Goal: Task Accomplishment & Management: Manage account settings

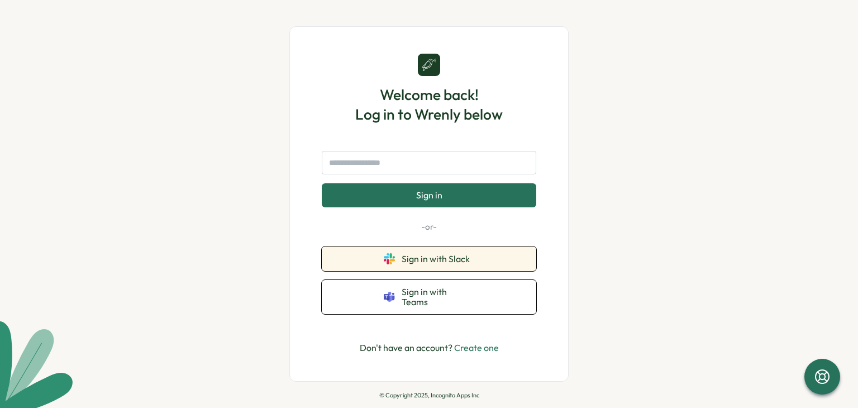
click at [447, 264] on span "Sign in with Slack" at bounding box center [437, 258] width 73 height 10
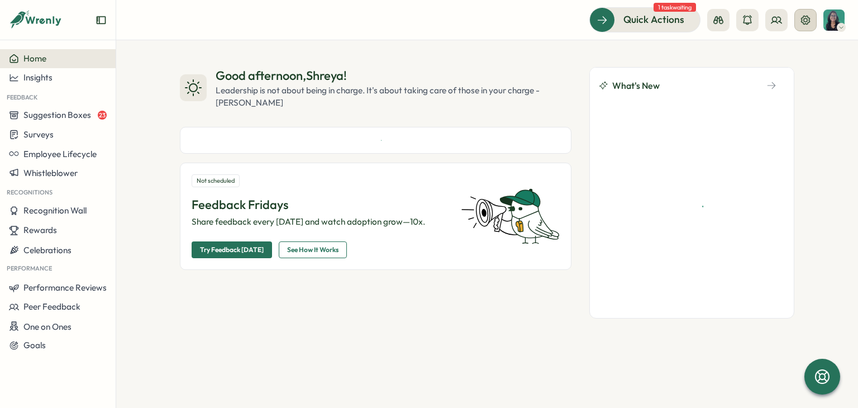
click at [804, 22] on icon at bounding box center [805, 20] width 11 height 11
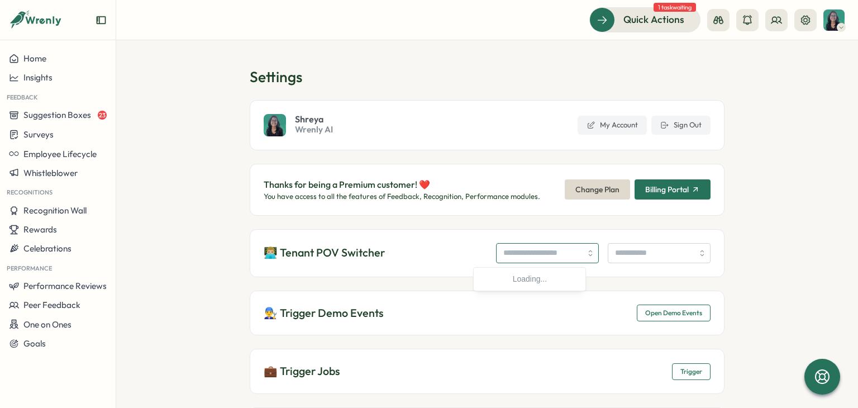
click at [496, 252] on input "search" at bounding box center [547, 253] width 103 height 20
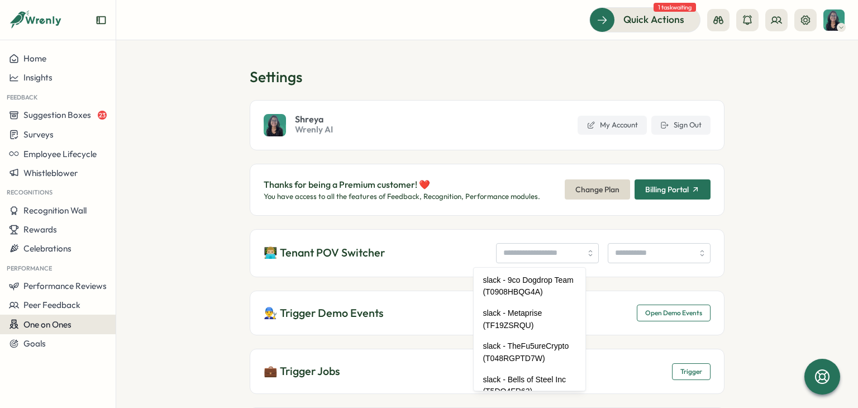
click at [68, 315] on button "One on Ones" at bounding box center [58, 324] width 116 height 20
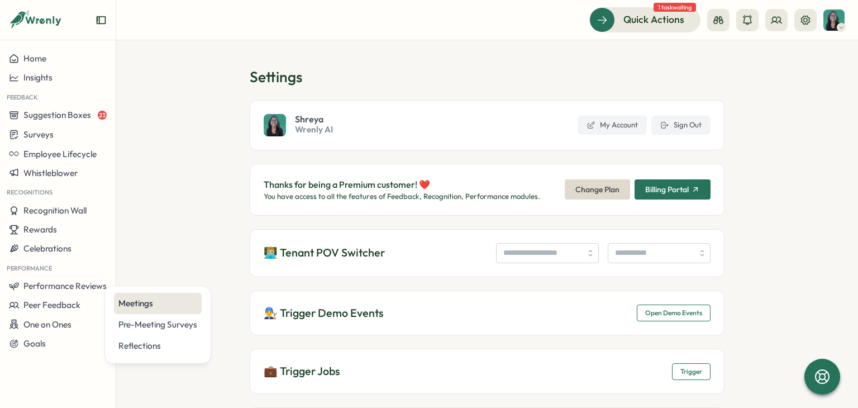
click at [143, 304] on div "Meetings" at bounding box center [157, 303] width 79 height 12
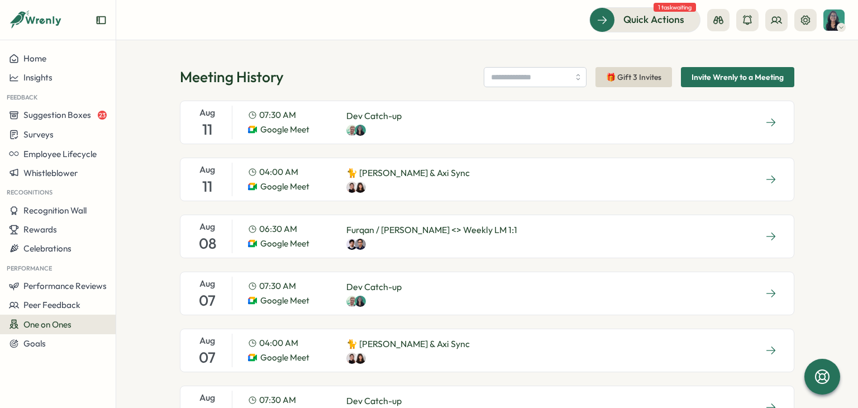
click at [534, 129] on div "Aug 11 07:30 AM Google Meet Dev Catch-up" at bounding box center [487, 123] width 614 height 44
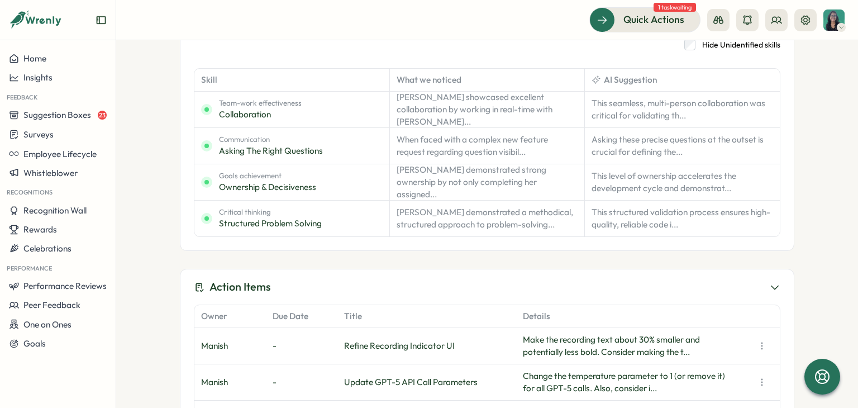
scroll to position [391, 0]
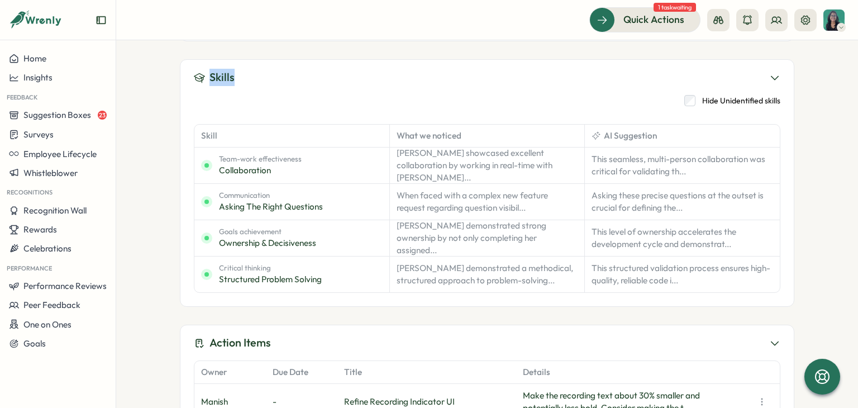
drag, startPoint x: 250, startPoint y: 80, endPoint x: 173, endPoint y: 79, distance: 77.1
click at [173, 79] on div "Meetings Dev Catch-up Dev Catch-up Monday, Aug 11, 2025 2 Participants Google M…" at bounding box center [486, 223] width 741 height 367
drag, startPoint x: 779, startPoint y: 102, endPoint x: 678, endPoint y: 97, distance: 101.2
click at [697, 99] on div "Skills Hide Unidentified skills Skill What we noticed AI Suggestion Team-work e…" at bounding box center [487, 182] width 614 height 247
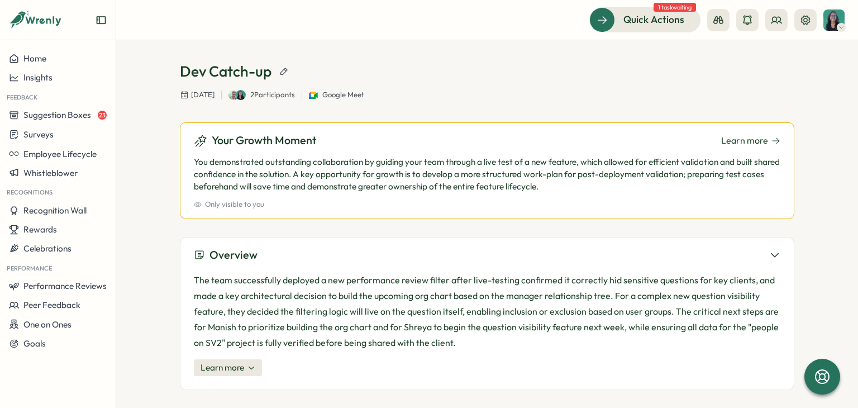
scroll to position [112, 0]
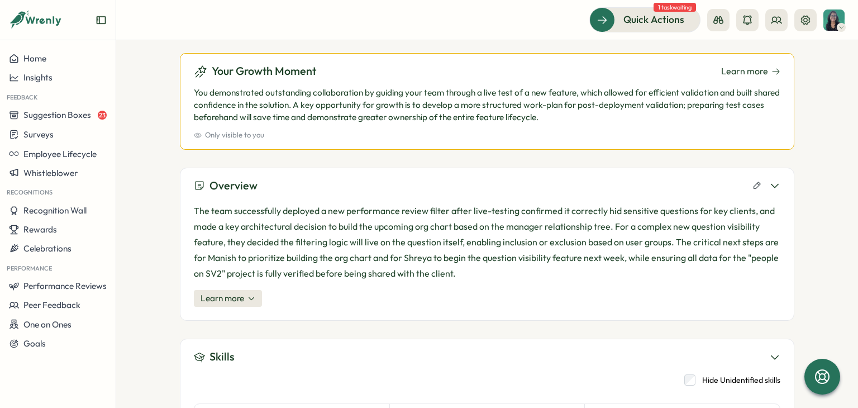
click at [219, 294] on span "Learn more" at bounding box center [222, 298] width 44 height 12
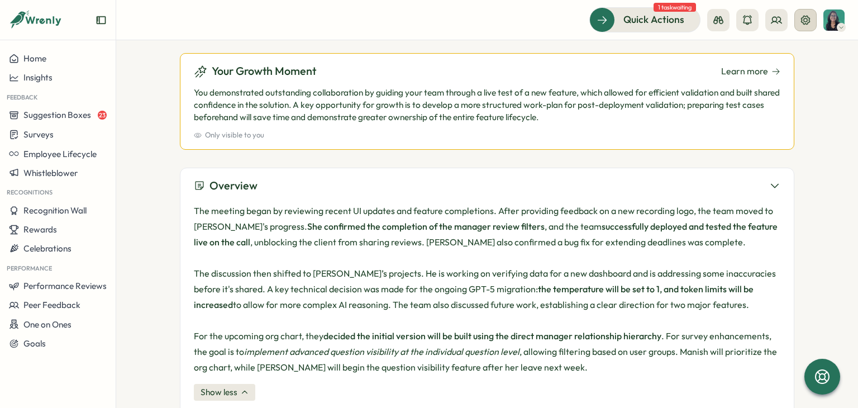
click at [806, 27] on button at bounding box center [805, 20] width 22 height 22
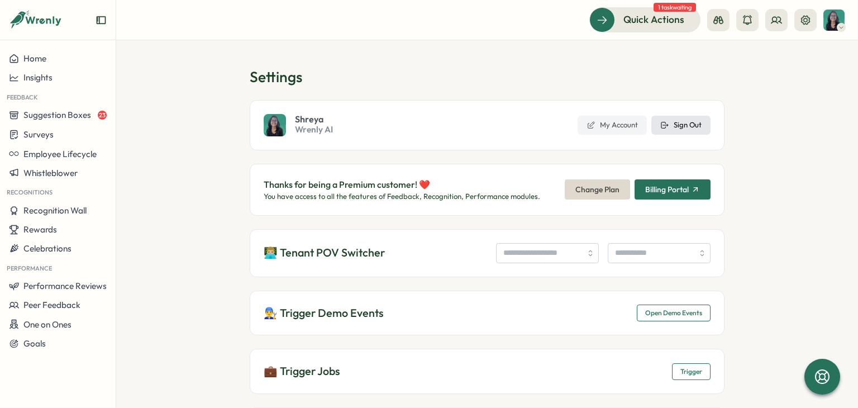
click at [685, 121] on span "Sign Out" at bounding box center [687, 125] width 28 height 10
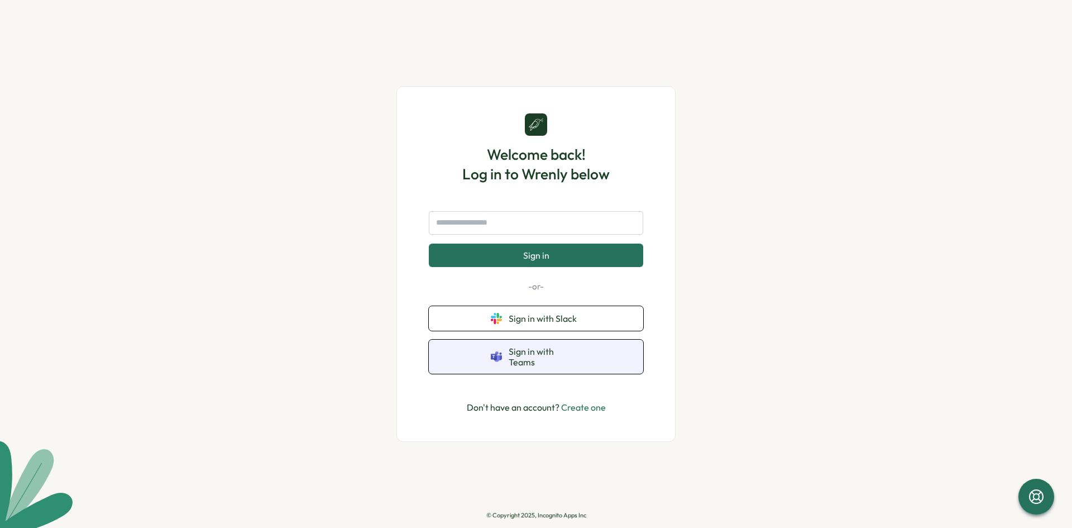
click at [527, 361] on span "Sign in with Teams" at bounding box center [545, 356] width 73 height 21
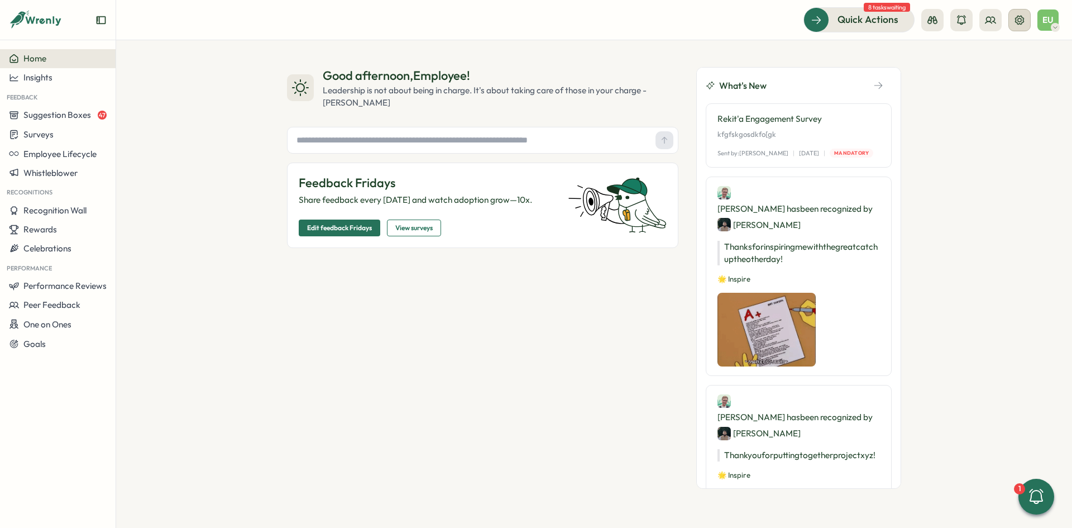
click at [1024, 17] on icon at bounding box center [1019, 20] width 11 height 11
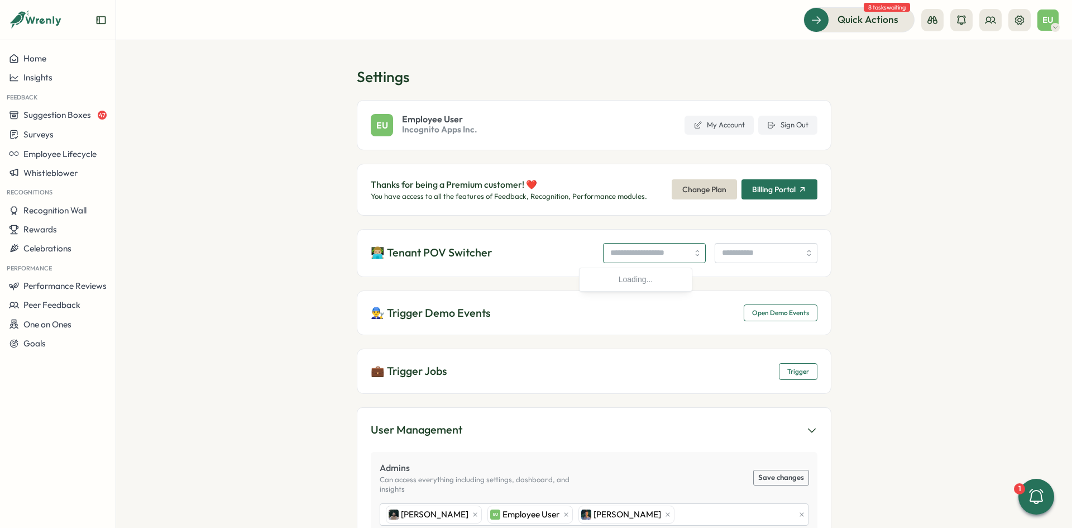
click at [626, 257] on input "search" at bounding box center [654, 253] width 103 height 20
type input "**********"
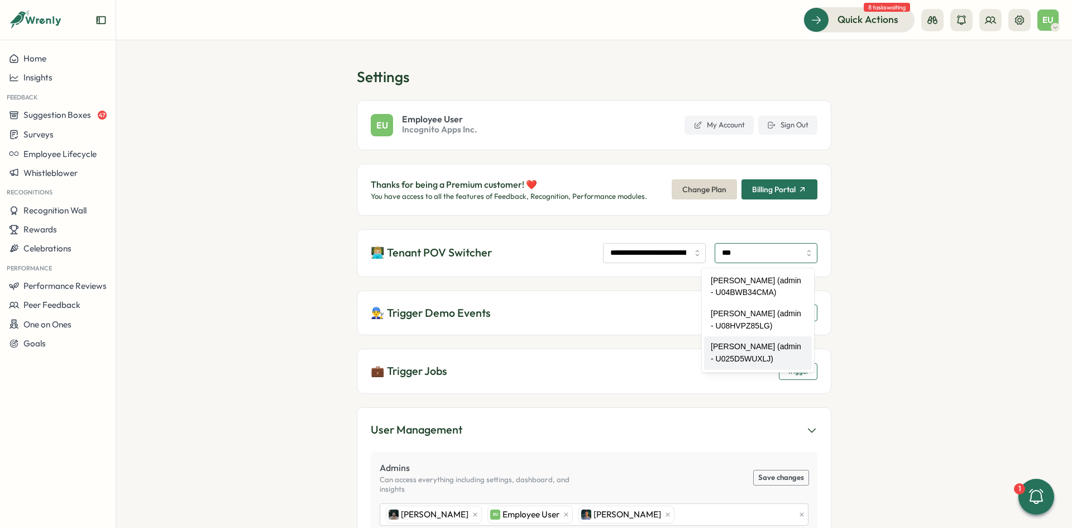
type input "**********"
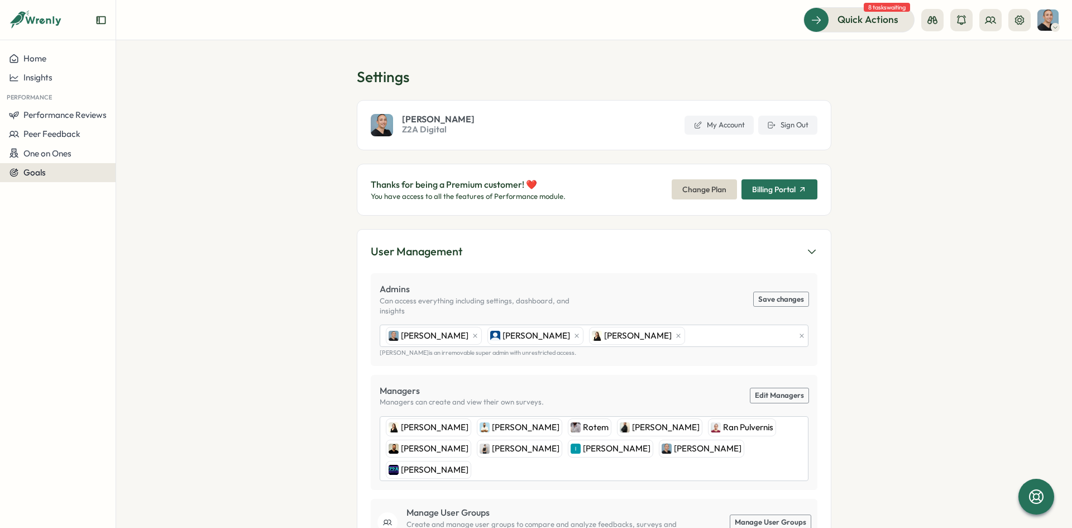
click at [58, 165] on button "Goals" at bounding box center [58, 172] width 116 height 19
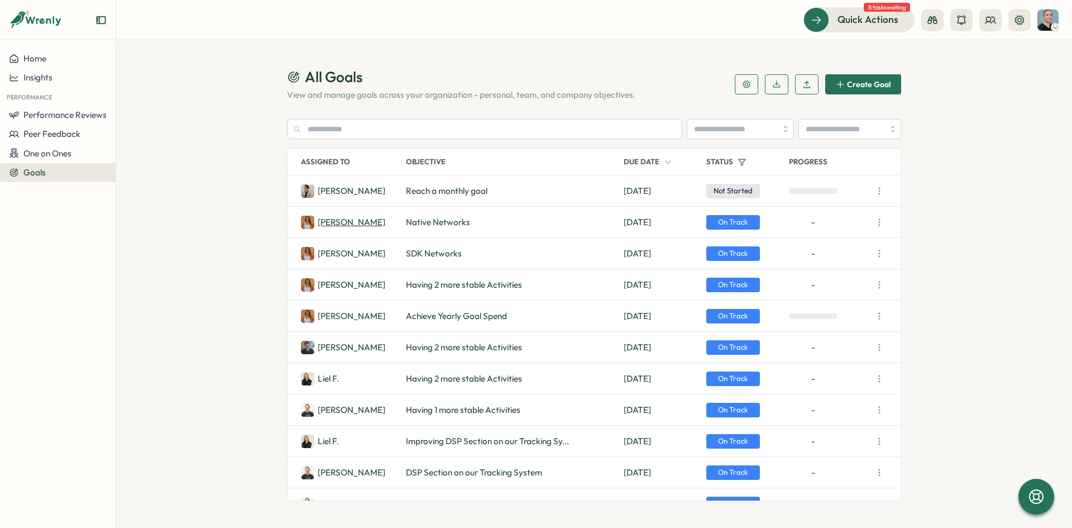
click at [339, 221] on p "Yael A." at bounding box center [352, 222] width 68 height 12
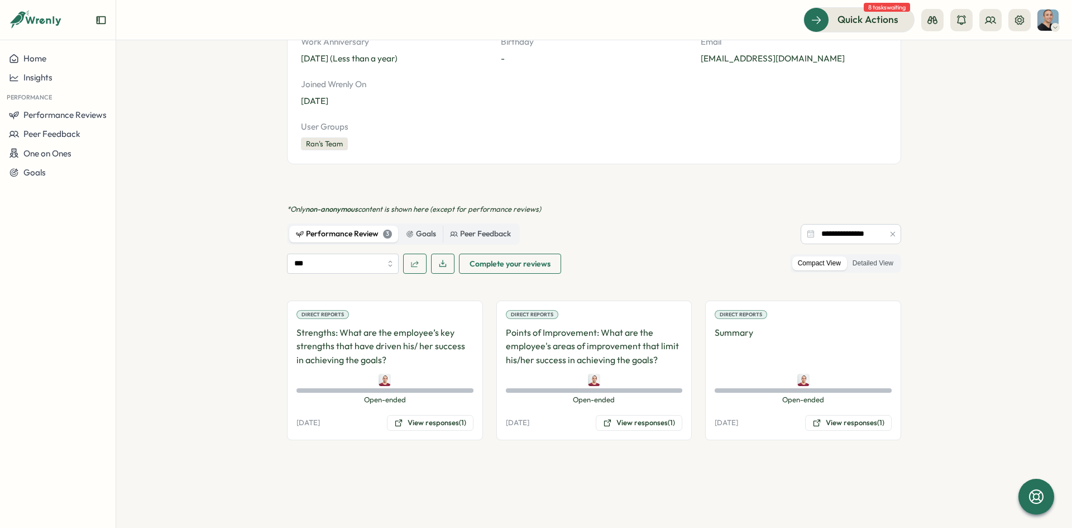
scroll to position [175, 0]
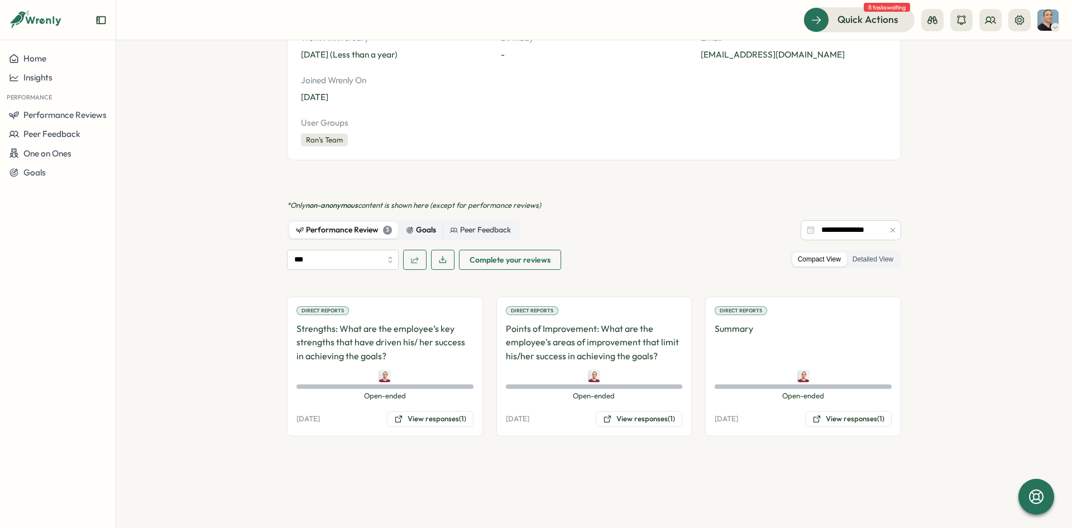
click at [411, 225] on div "Goals" at bounding box center [421, 230] width 30 height 12
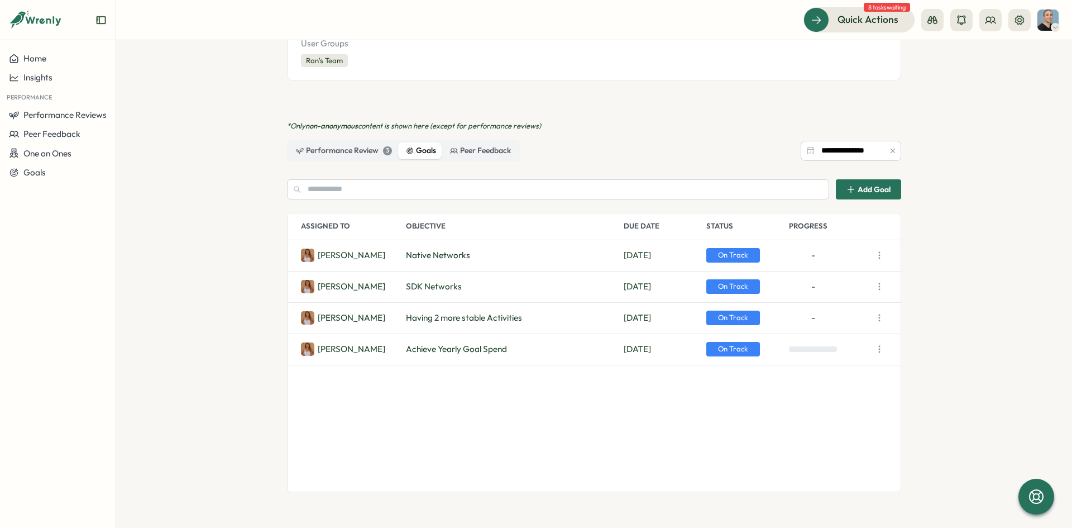
scroll to position [0, 0]
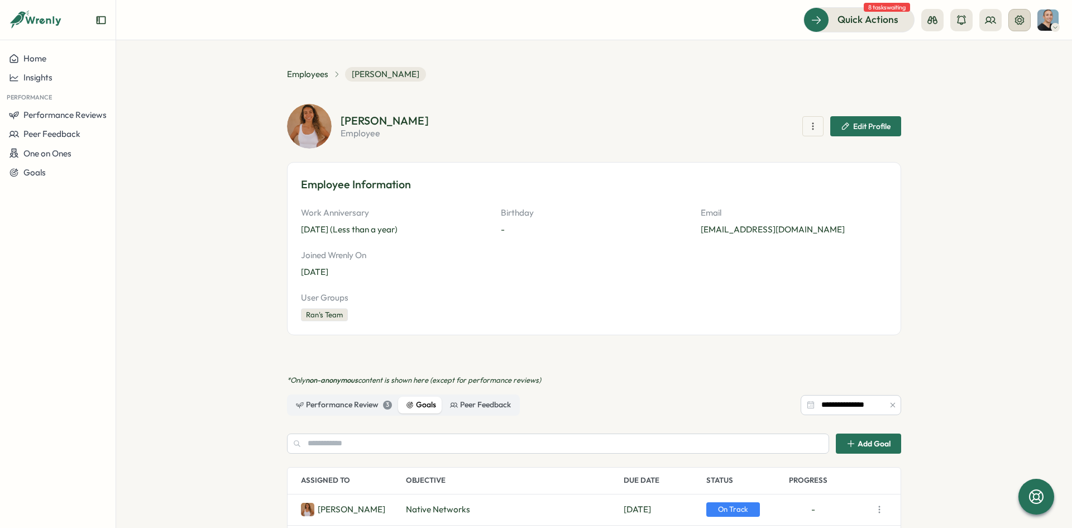
click at [1016, 22] on icon at bounding box center [1019, 19] width 9 height 9
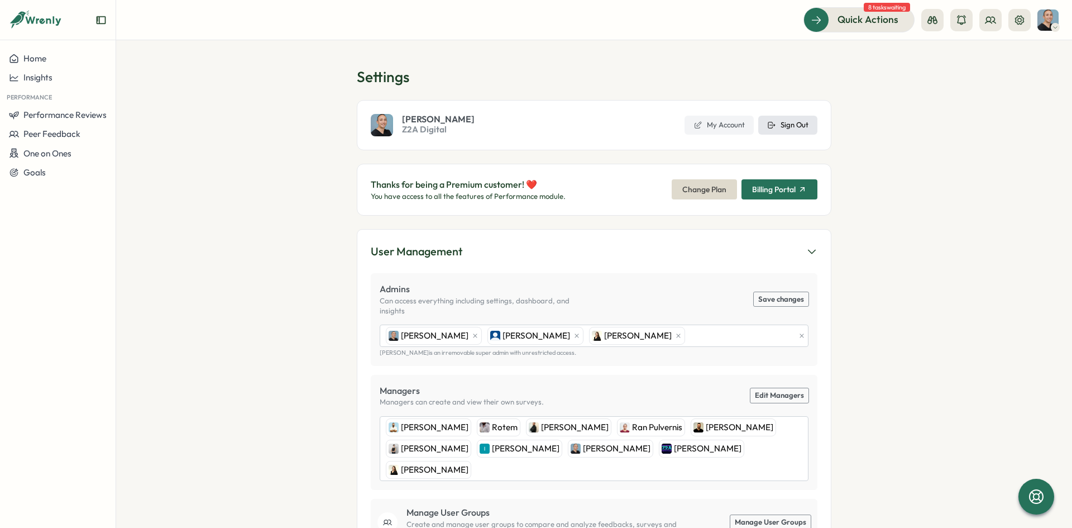
click at [790, 126] on span "Sign Out" at bounding box center [795, 125] width 28 height 10
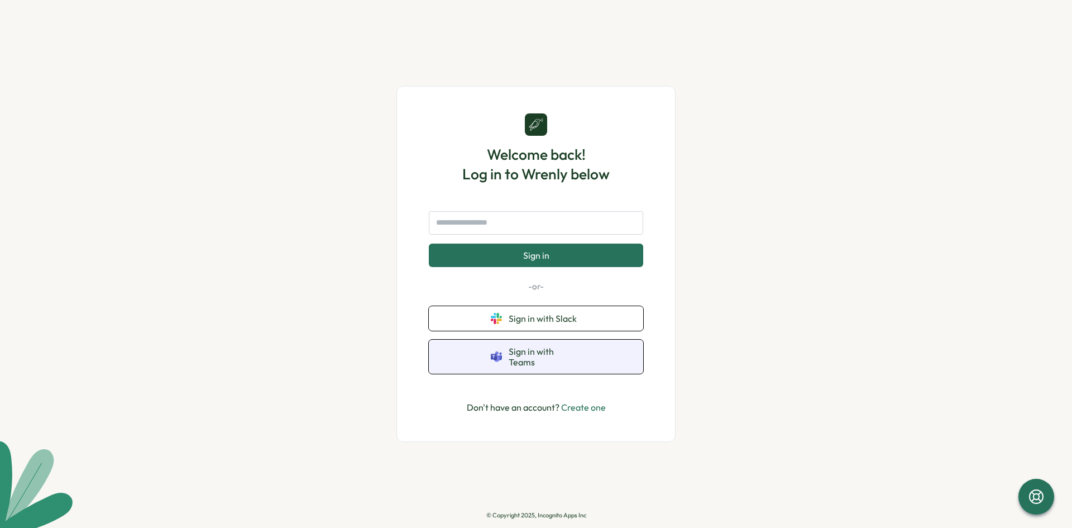
click at [617, 349] on button "Sign in with Teams" at bounding box center [536, 356] width 214 height 34
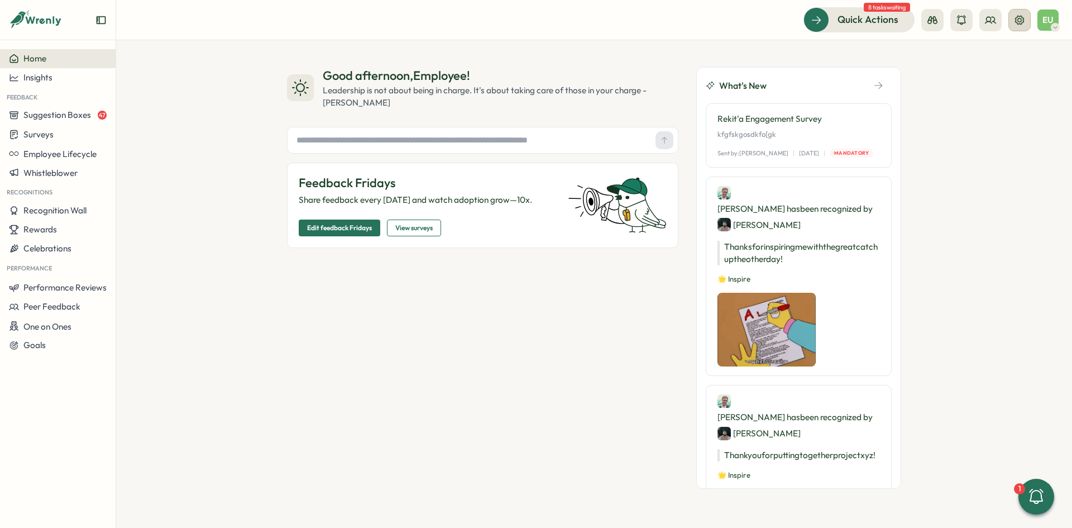
click at [1021, 18] on icon at bounding box center [1019, 19] width 9 height 9
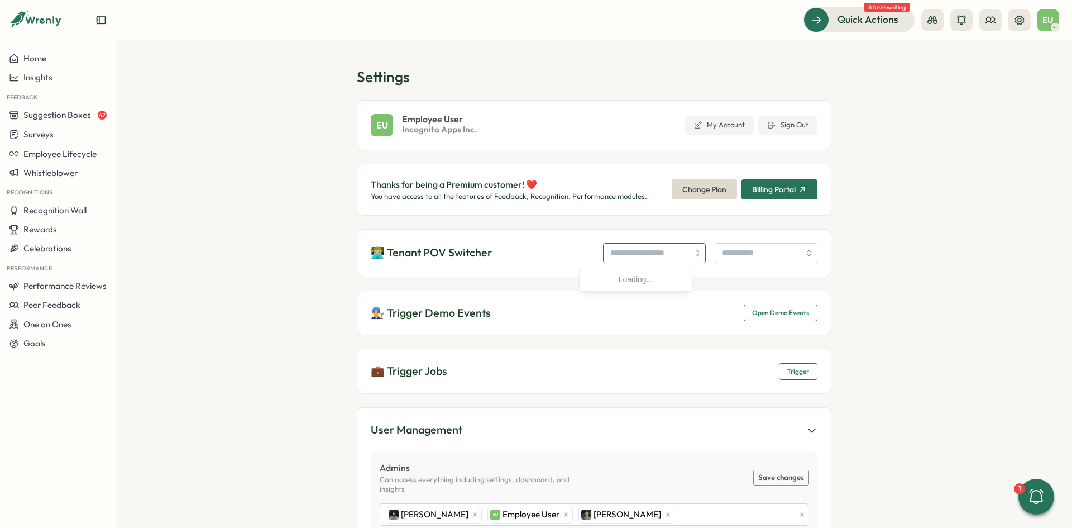
click at [632, 247] on input "search" at bounding box center [654, 253] width 103 height 20
type input "**********"
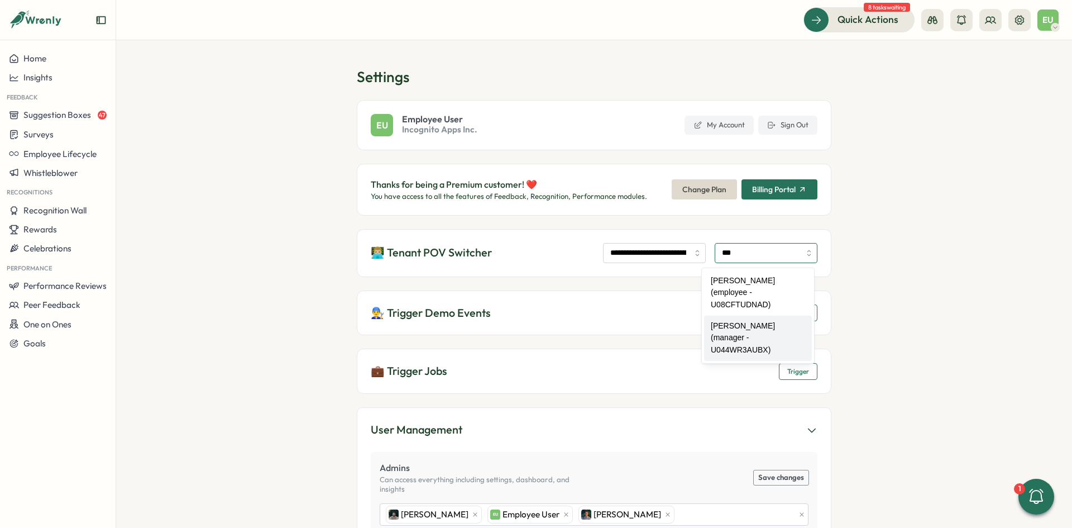
type input "**********"
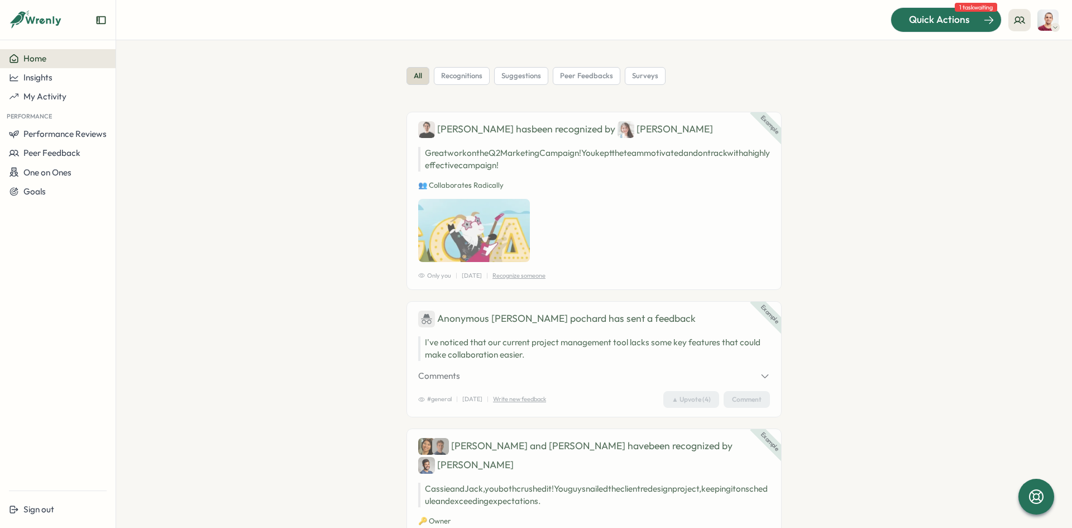
click at [935, 21] on span "Quick Actions" at bounding box center [939, 19] width 61 height 15
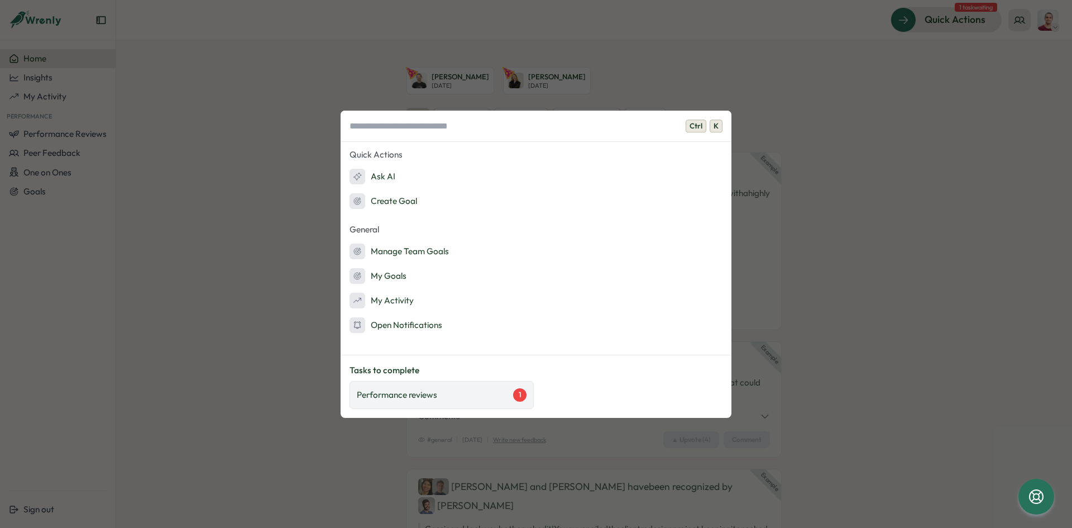
click at [409, 393] on p "Performance reviews" at bounding box center [397, 395] width 80 height 12
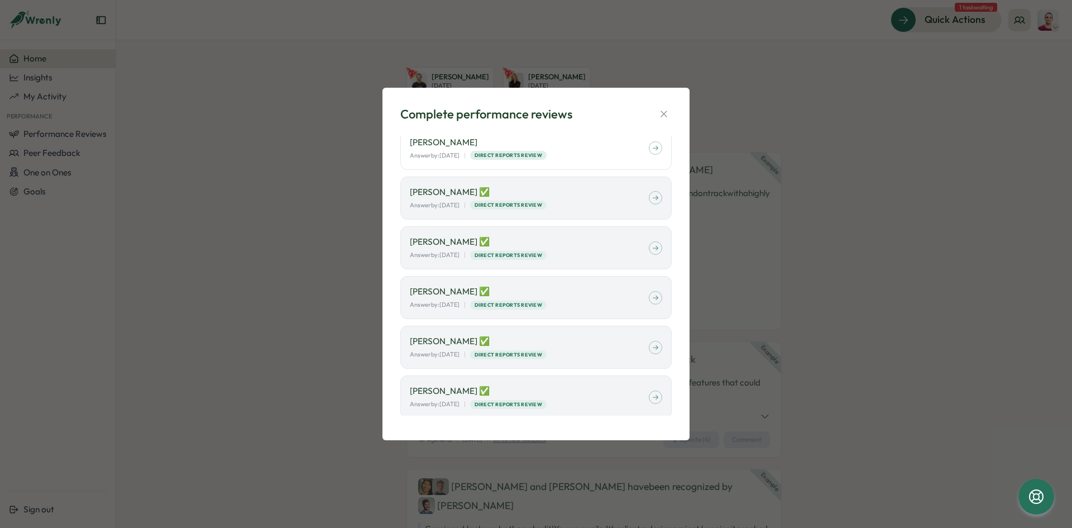
scroll to position [12, 0]
click at [579, 387] on p "Yael Anolik ✅" at bounding box center [529, 388] width 239 height 12
click at [666, 112] on icon "button" at bounding box center [663, 113] width 11 height 11
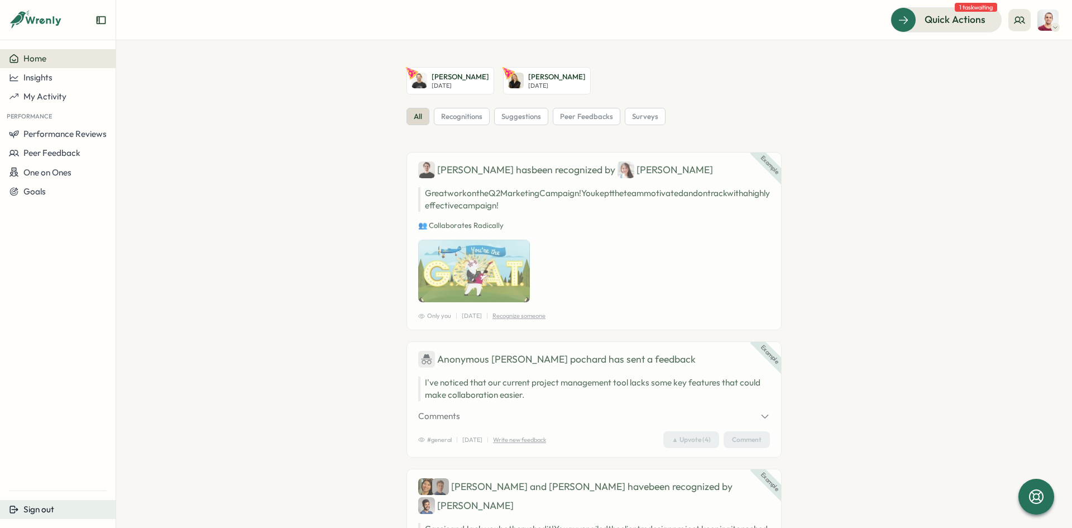
click at [8, 510] on button "Sign out" at bounding box center [58, 509] width 116 height 19
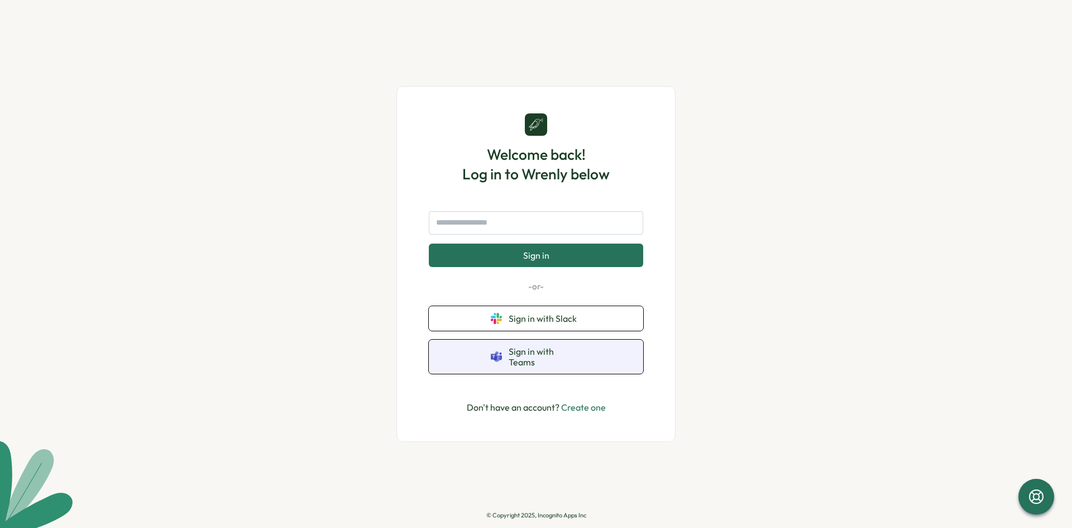
click at [549, 350] on button "Sign in with Teams" at bounding box center [536, 356] width 214 height 34
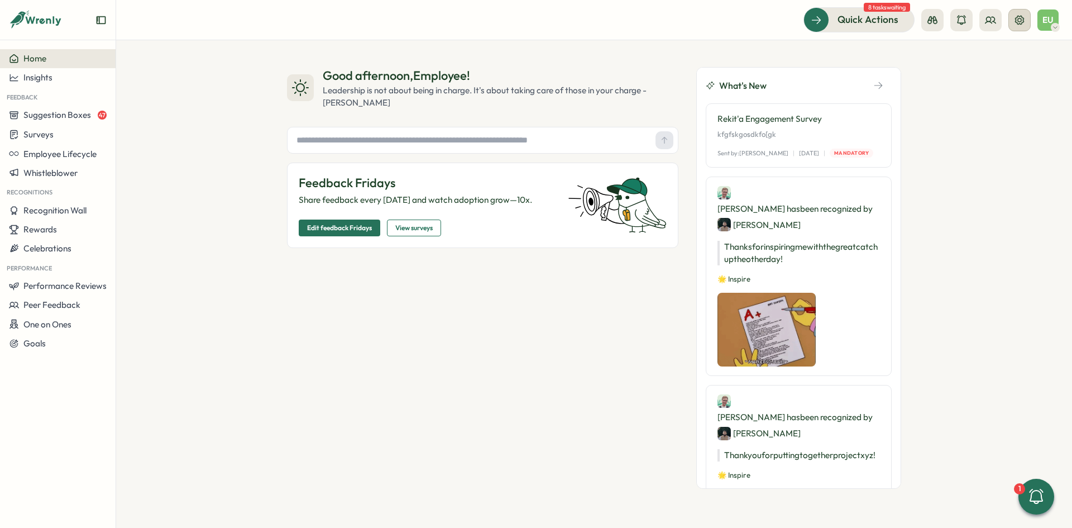
click at [1021, 21] on icon at bounding box center [1019, 19] width 9 height 9
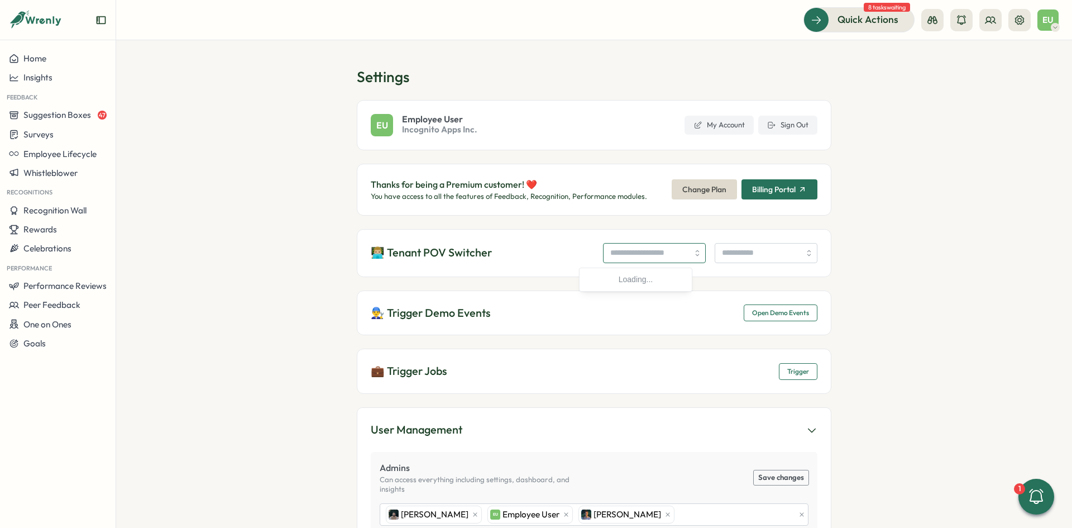
click at [654, 250] on input "search" at bounding box center [654, 253] width 103 height 20
type input "**********"
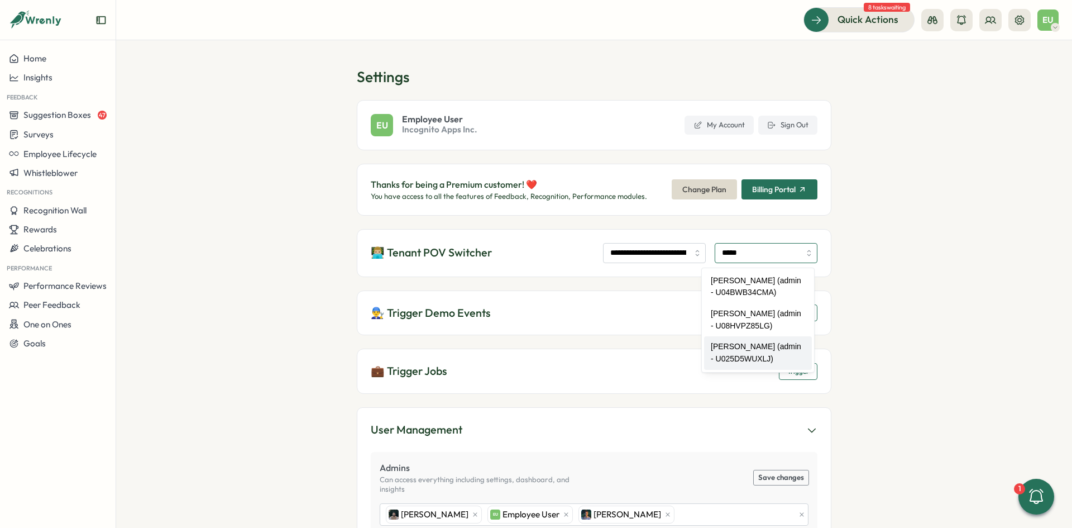
type input "**********"
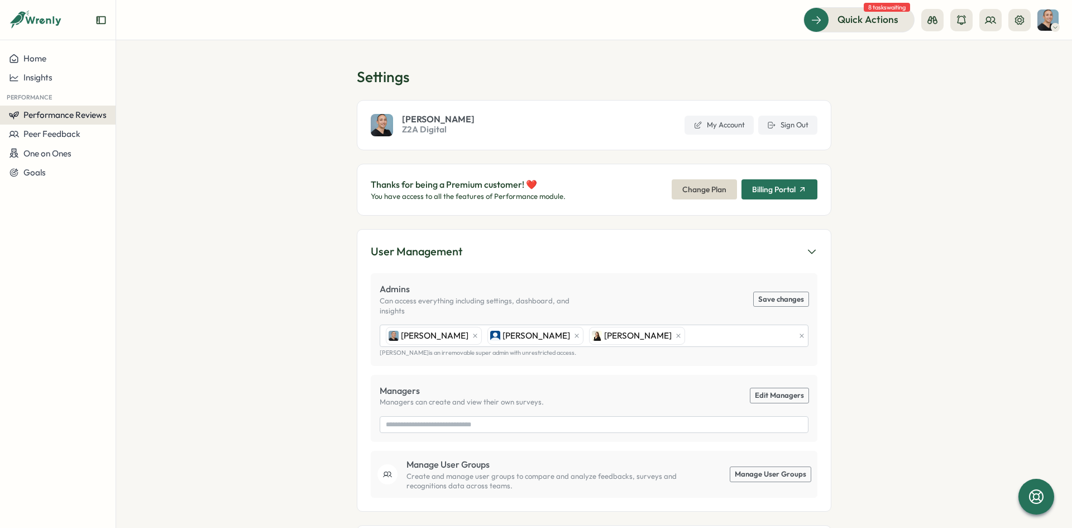
click at [88, 113] on span "Performance Reviews" at bounding box center [64, 114] width 83 height 11
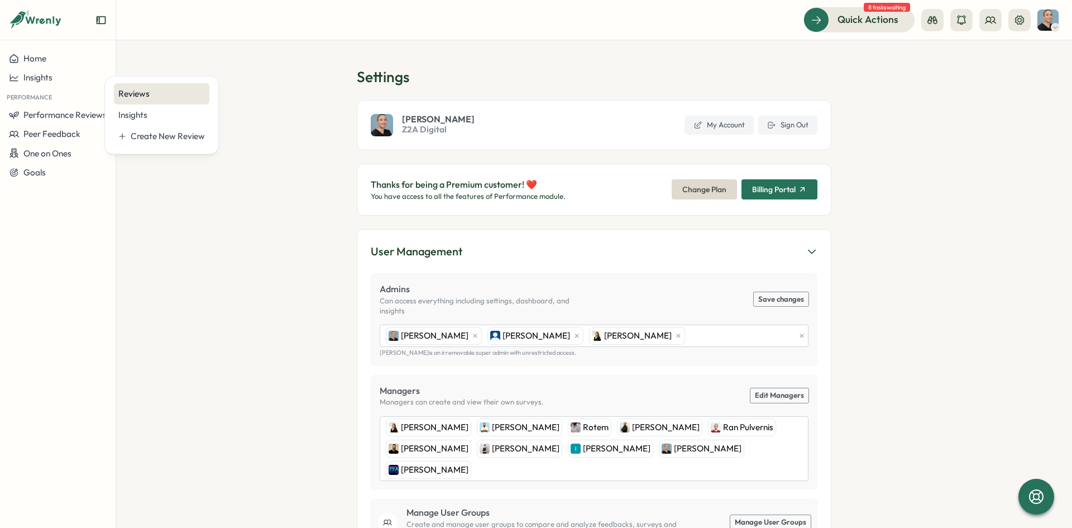
click at [160, 99] on div "Reviews" at bounding box center [161, 94] width 87 height 12
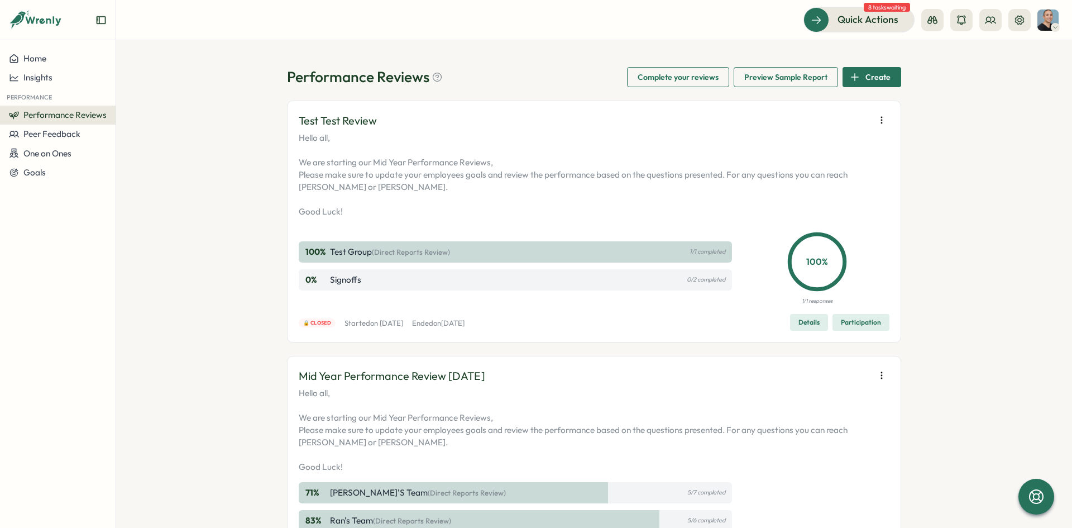
click at [964, 243] on div "Performance Reviews Complete your reviews Preview Sample Report Create Test Tes…" at bounding box center [594, 283] width 956 height 487
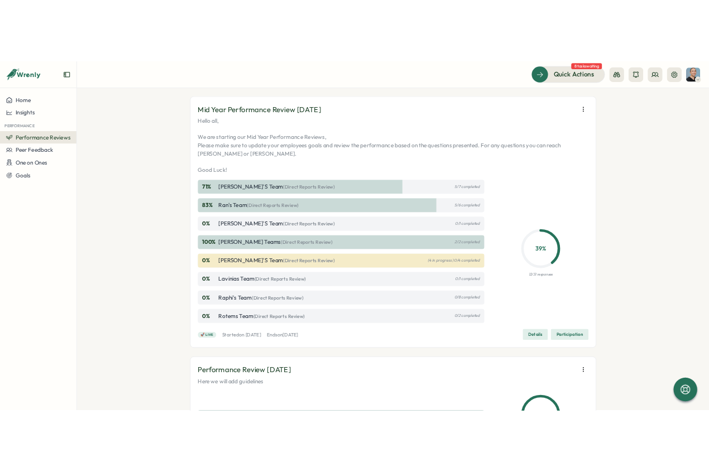
scroll to position [414, 0]
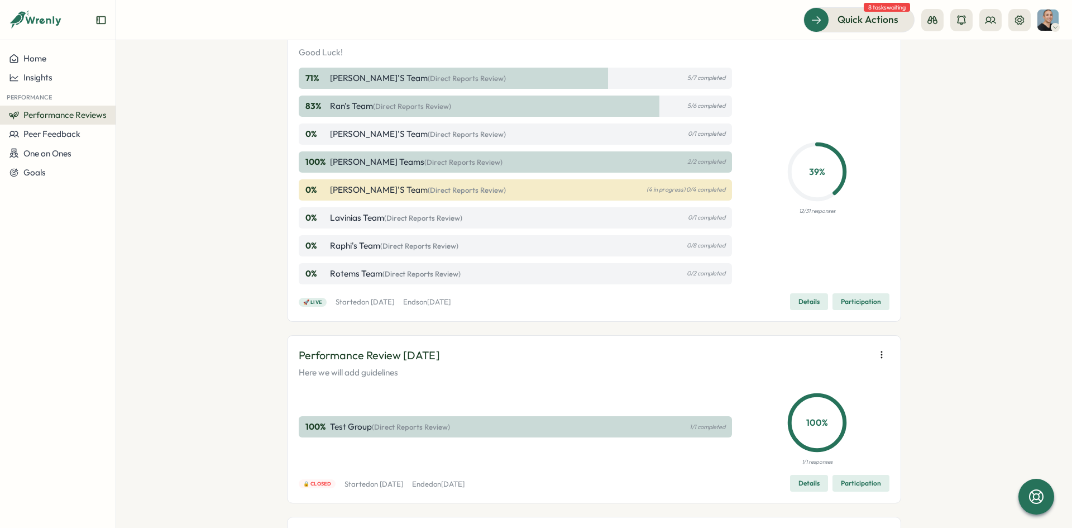
click at [767, 305] on div "🚀 Live Started on Thu, 24 Jul 2025 Ends on Wed, 03 Sep 2025 Details Participati…" at bounding box center [594, 301] width 591 height 17
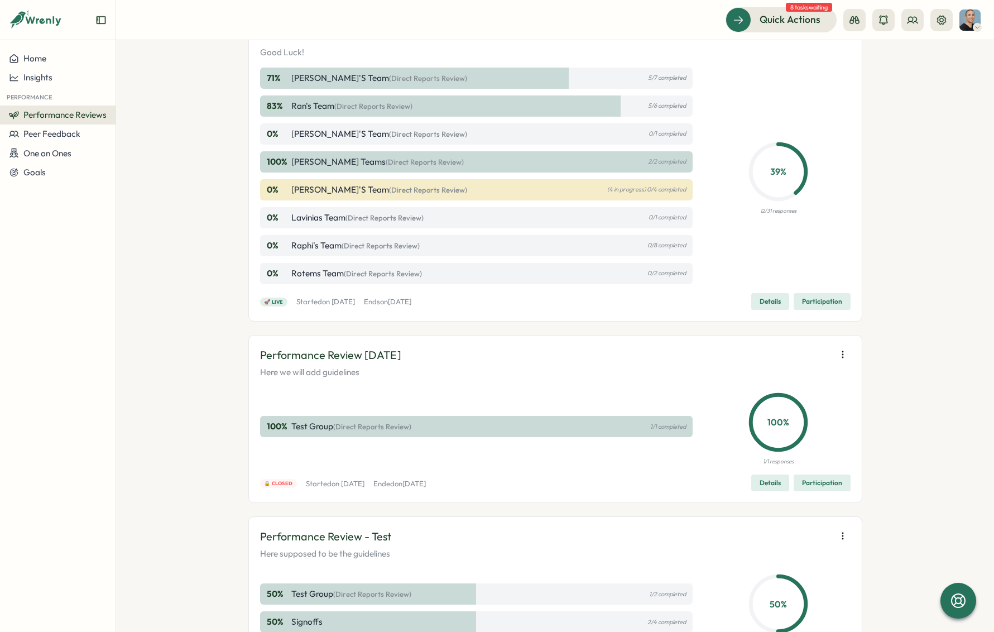
click at [770, 302] on span "Details" at bounding box center [770, 302] width 21 height 16
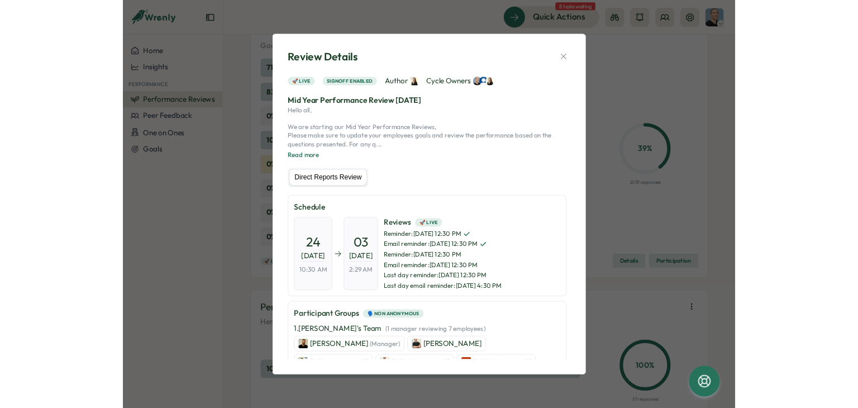
scroll to position [112, 0]
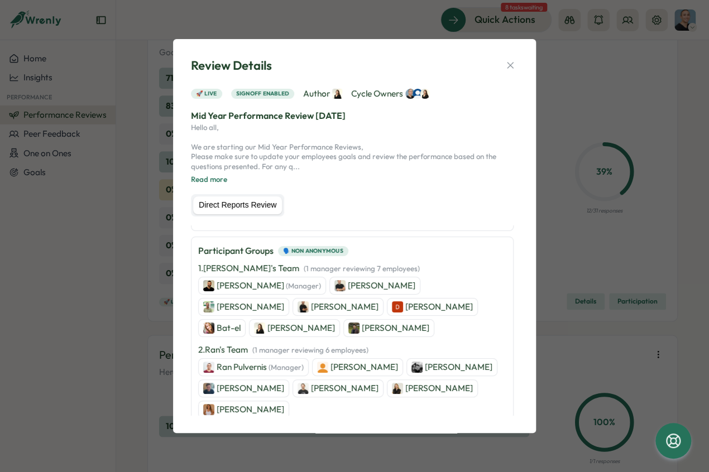
click at [511, 65] on icon "button" at bounding box center [510, 65] width 11 height 11
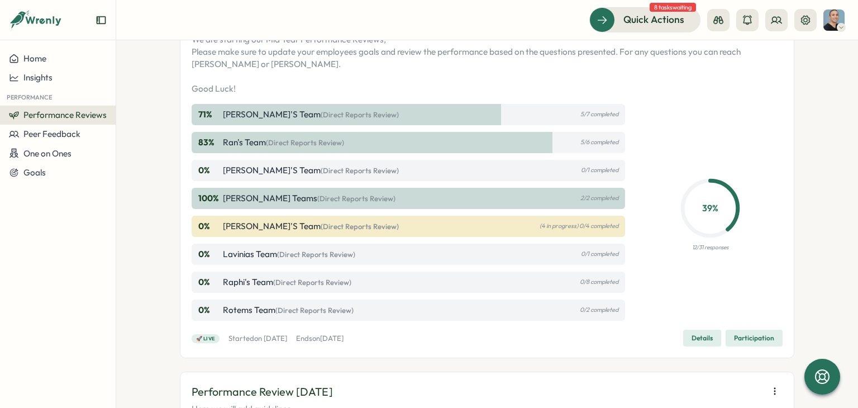
scroll to position [358, 0]
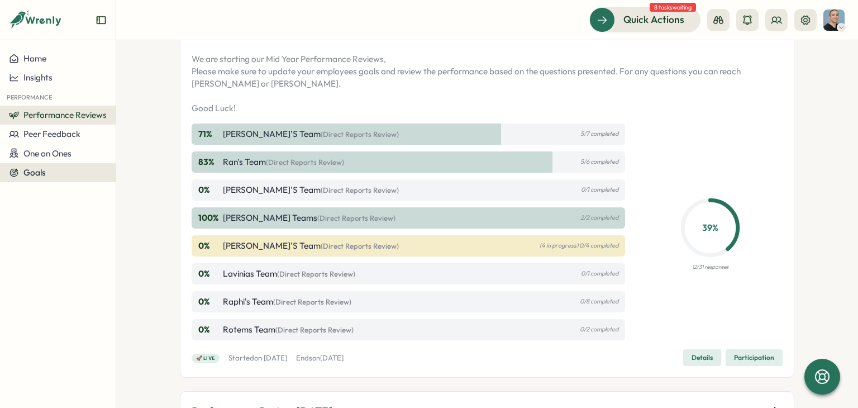
click at [87, 166] on button "Goals" at bounding box center [58, 172] width 116 height 19
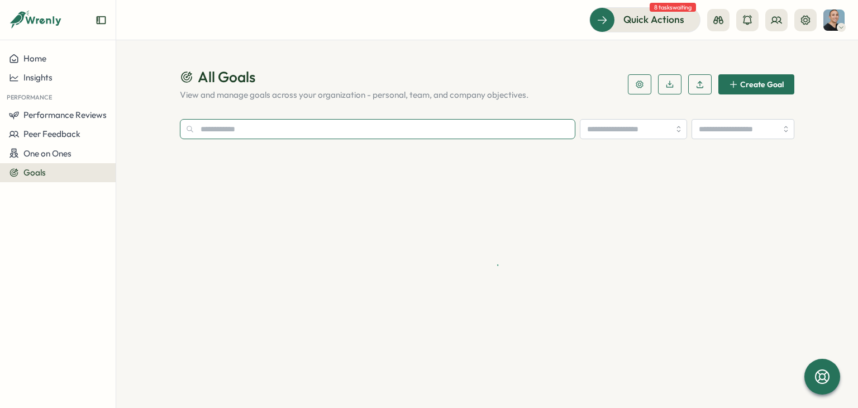
click at [273, 132] on input "text" at bounding box center [377, 129] width 395 height 20
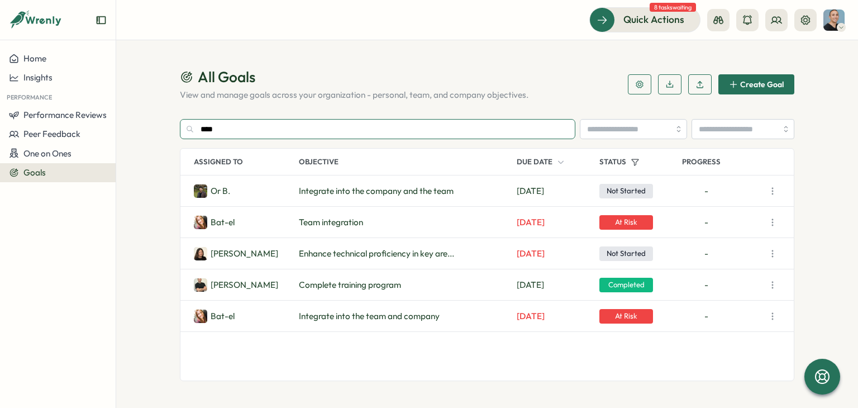
type input "*****"
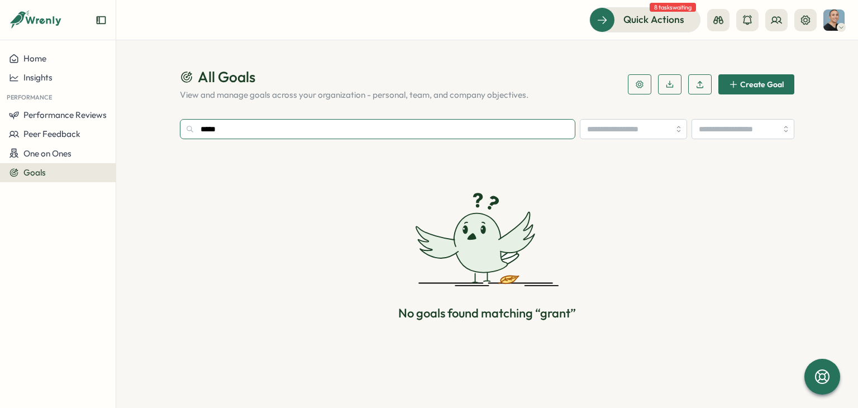
drag, startPoint x: 296, startPoint y: 130, endPoint x: 174, endPoint y: 130, distance: 122.3
click at [174, 130] on section "All Goals View and manage goals across your organization - personal, team, and …" at bounding box center [486, 223] width 741 height 367
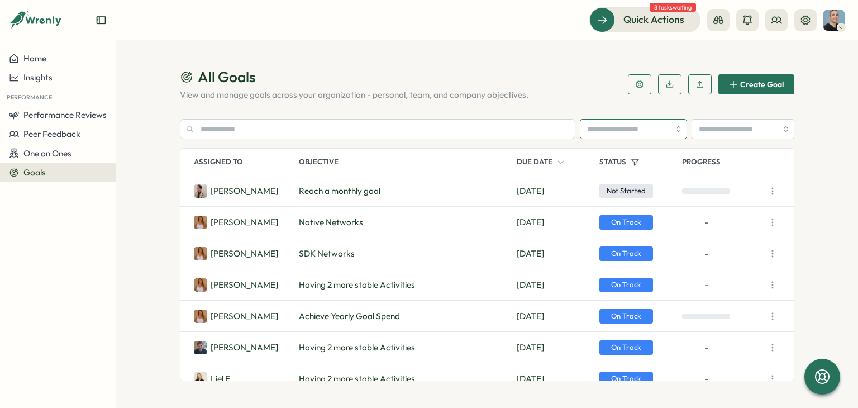
click at [601, 129] on input "search" at bounding box center [633, 129] width 107 height 20
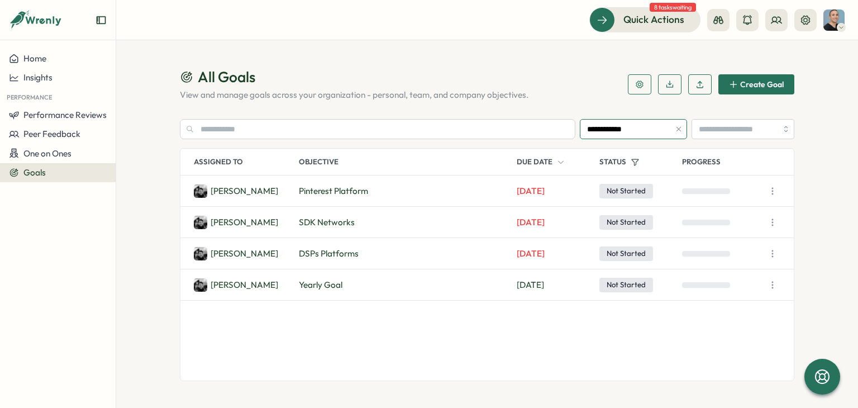
type input "**********"
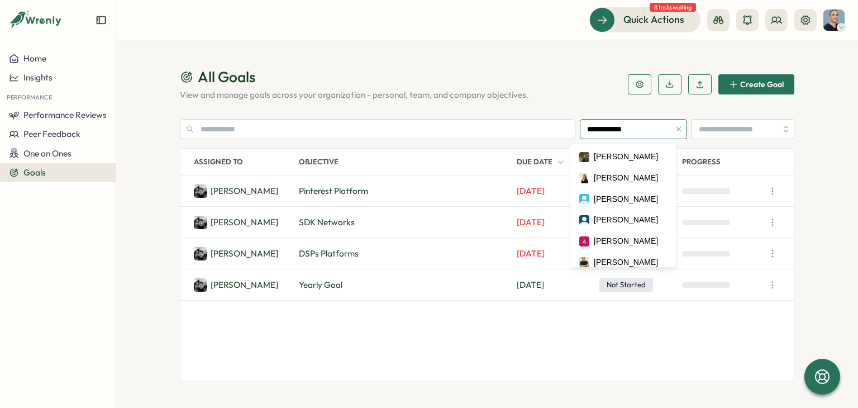
scroll to position [231, 0]
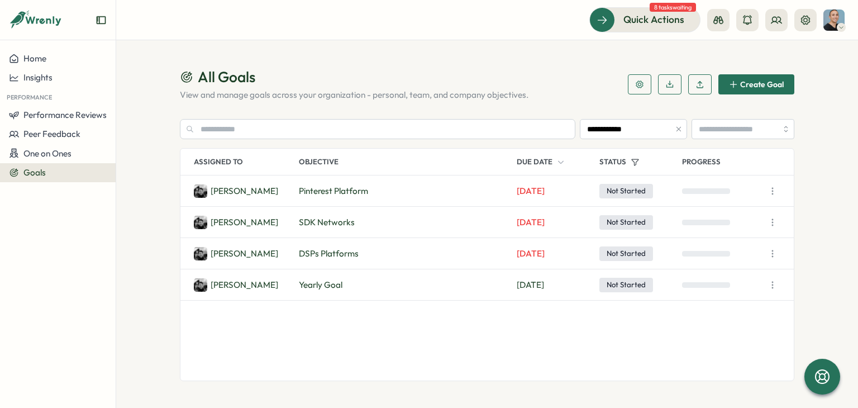
click at [150, 124] on section "**********" at bounding box center [486, 223] width 741 height 367
click at [810, 15] on icon at bounding box center [805, 20] width 11 height 11
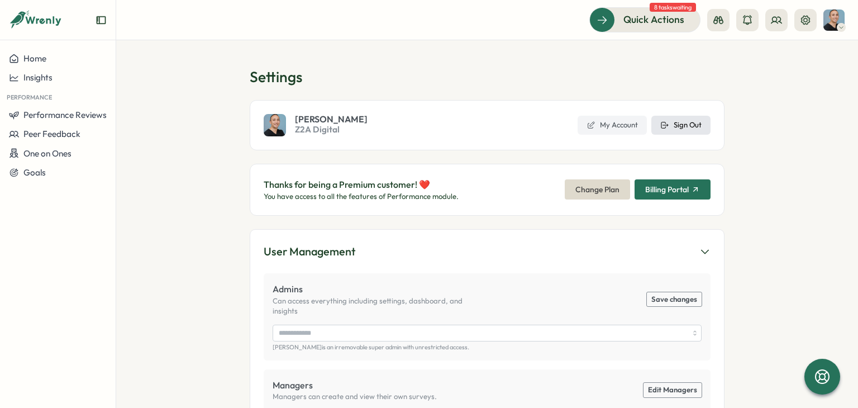
click at [684, 121] on span "Sign Out" at bounding box center [687, 125] width 28 height 10
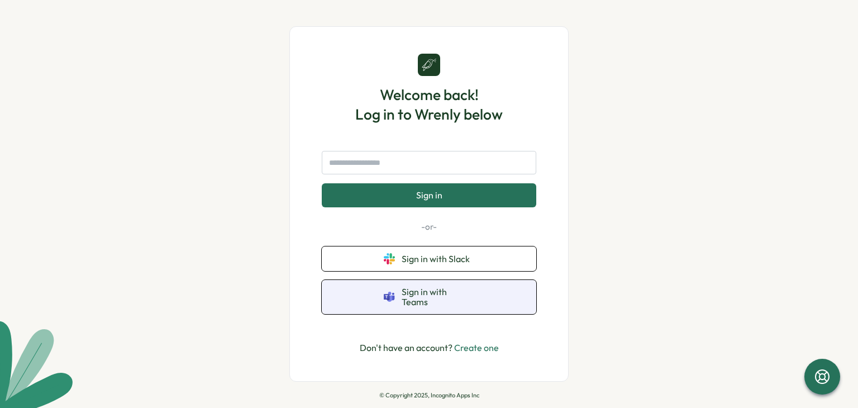
click at [496, 295] on button "Sign in with Teams" at bounding box center [429, 297] width 214 height 34
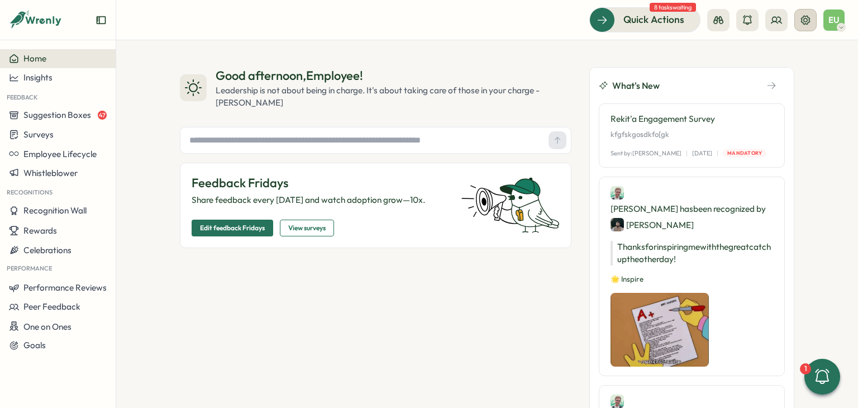
click at [800, 18] on icon at bounding box center [805, 20] width 11 height 11
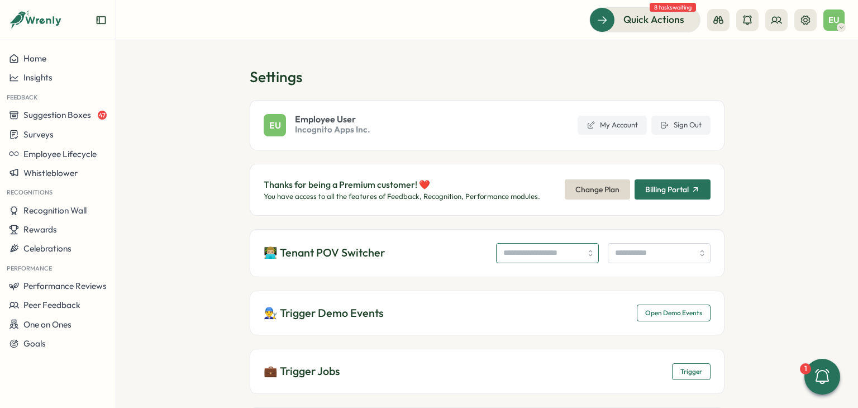
click at [505, 261] on input "search" at bounding box center [547, 253] width 103 height 20
type input "**********"
click at [663, 256] on input "search" at bounding box center [658, 253] width 103 height 20
type input "**"
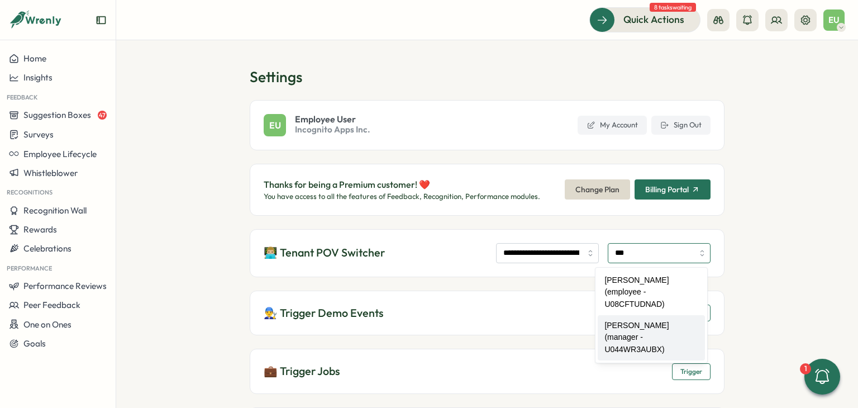
type input "**********"
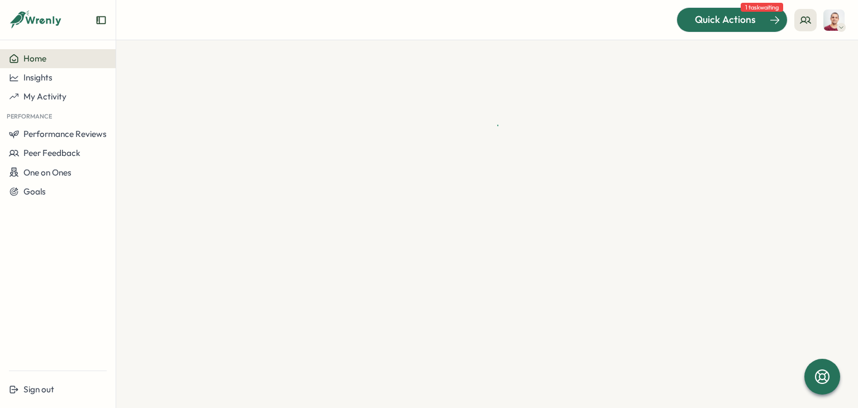
click at [730, 28] on div at bounding box center [732, 19] width 110 height 23
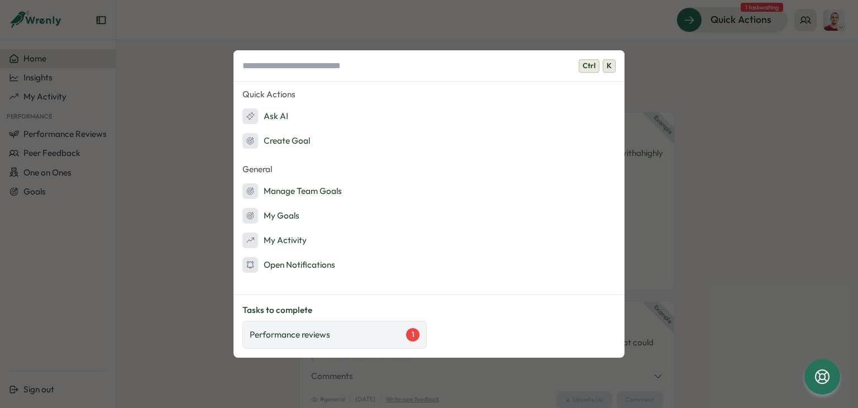
click at [308, 334] on p "Performance reviews" at bounding box center [290, 334] width 80 height 12
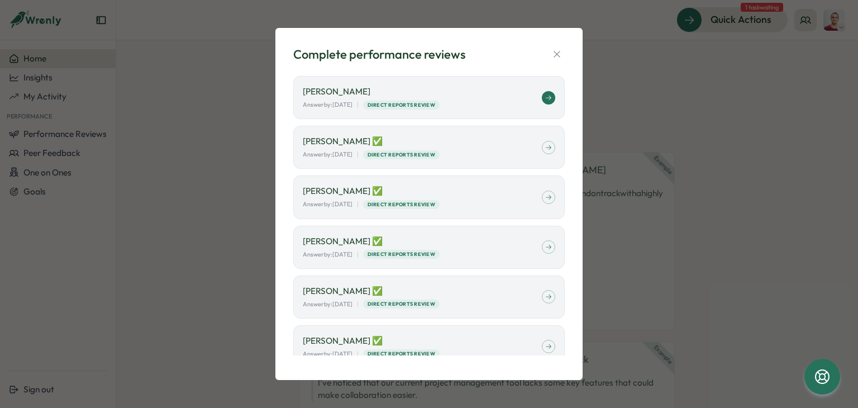
click at [355, 90] on p "[PERSON_NAME]" at bounding box center [422, 91] width 239 height 12
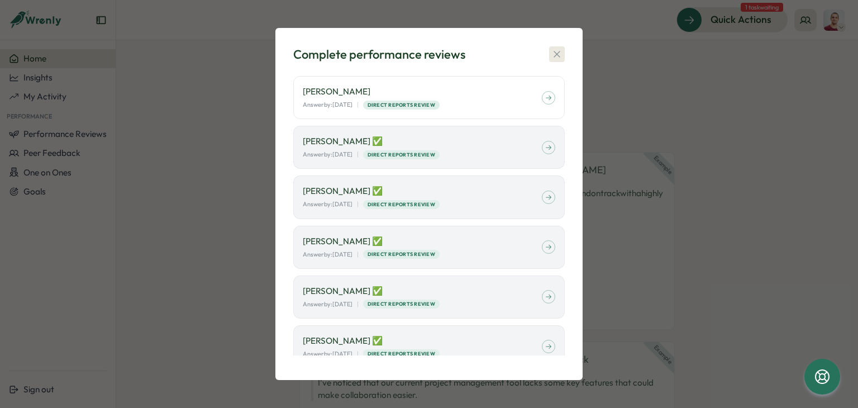
click at [554, 47] on button "button" at bounding box center [557, 54] width 16 height 16
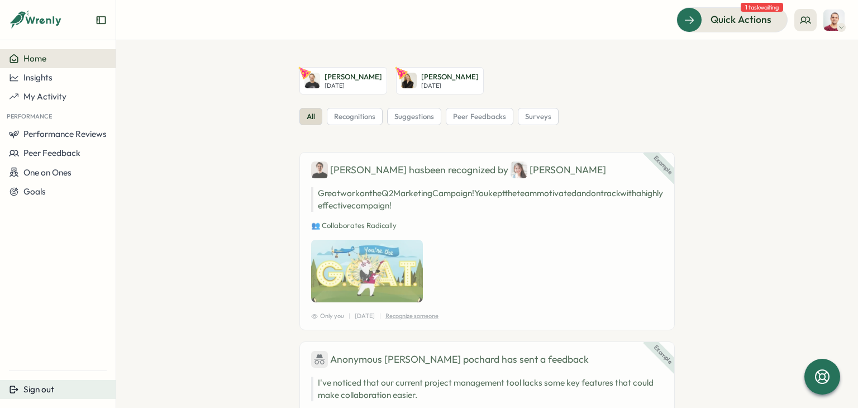
click at [59, 387] on div "Sign out" at bounding box center [58, 389] width 98 height 10
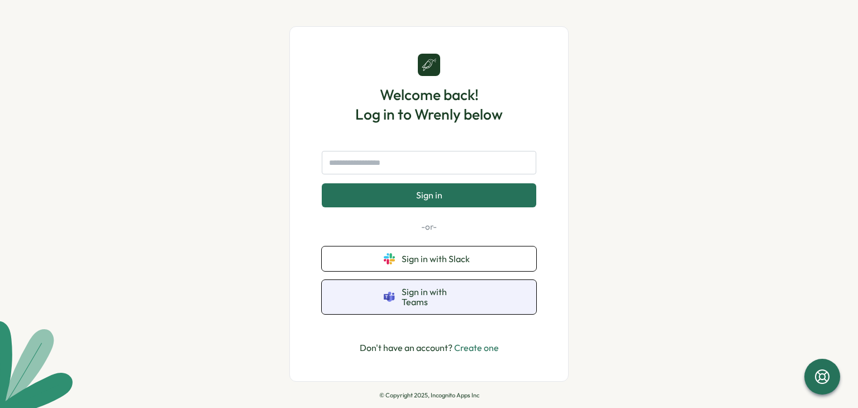
click at [521, 296] on button "Sign in with Teams" at bounding box center [429, 297] width 214 height 34
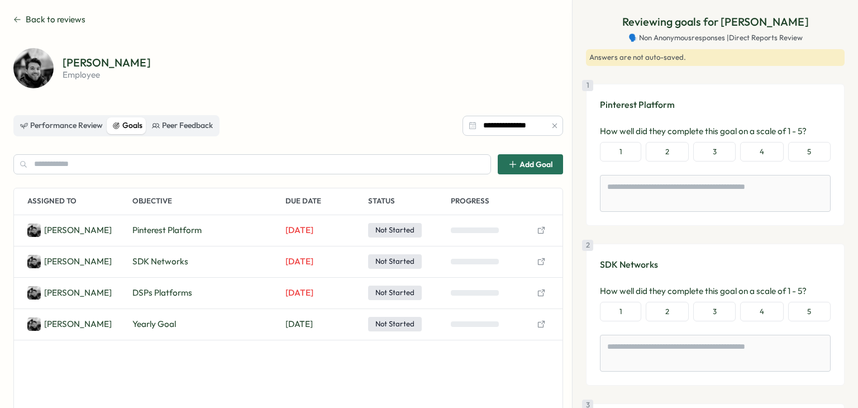
click at [202, 356] on div "[PERSON_NAME] Pinterest Platform [DATE] Not Started [PERSON_NAME] SDK Networks …" at bounding box center [288, 340] width 548 height 251
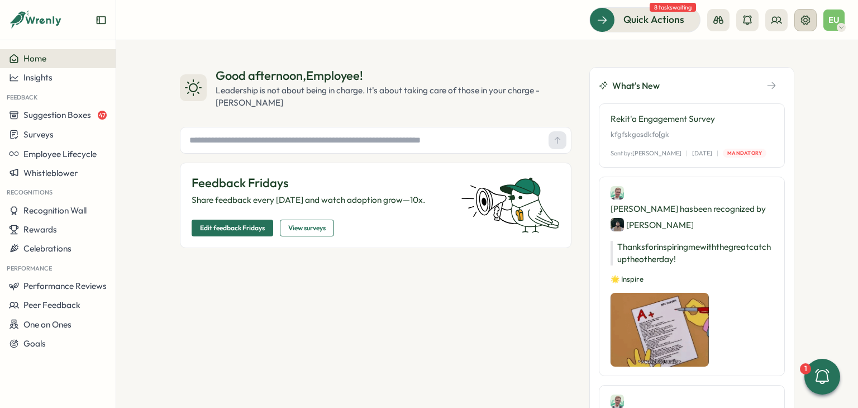
click at [812, 18] on button at bounding box center [805, 20] width 22 height 22
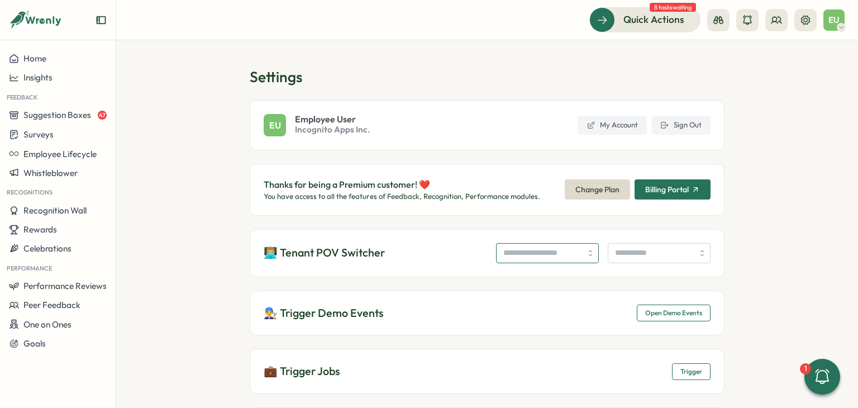
click at [549, 248] on input "search" at bounding box center [547, 253] width 103 height 20
type input "**********"
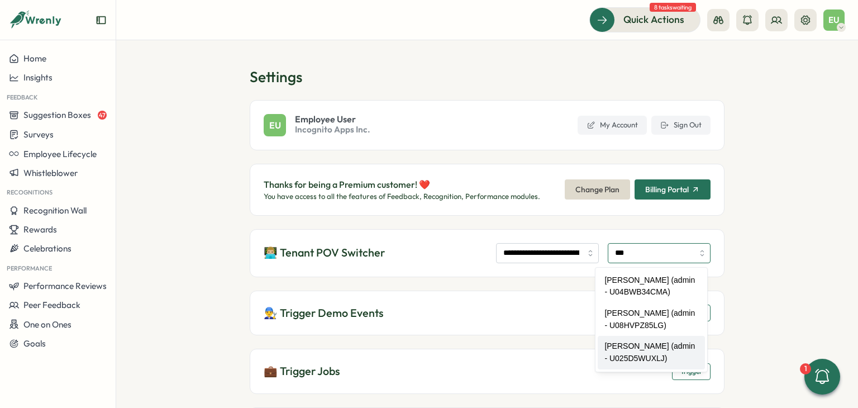
type input "**********"
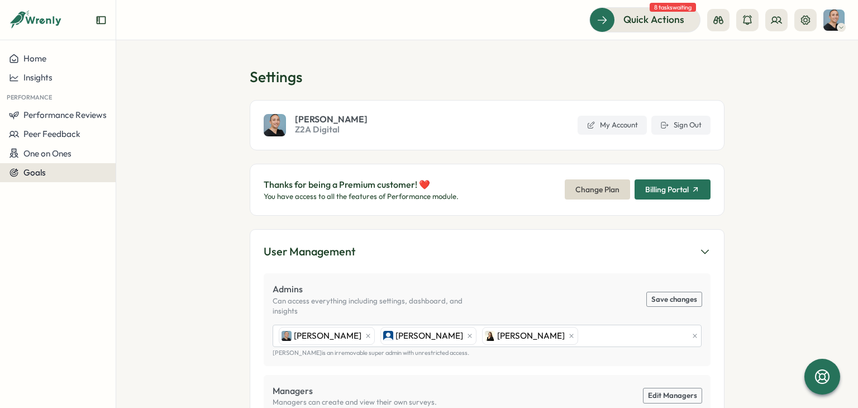
click at [52, 174] on div "Goals" at bounding box center [58, 173] width 98 height 10
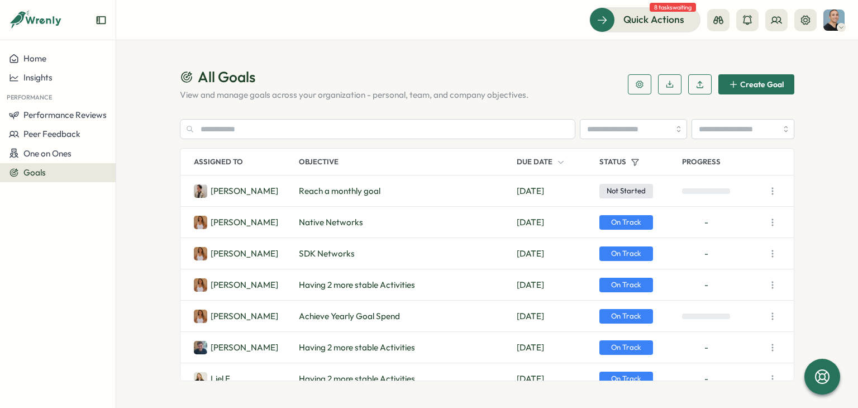
click at [547, 164] on p "Due Date" at bounding box center [534, 162] width 36 height 10
click at [549, 164] on p "Due Date" at bounding box center [534, 162] width 36 height 10
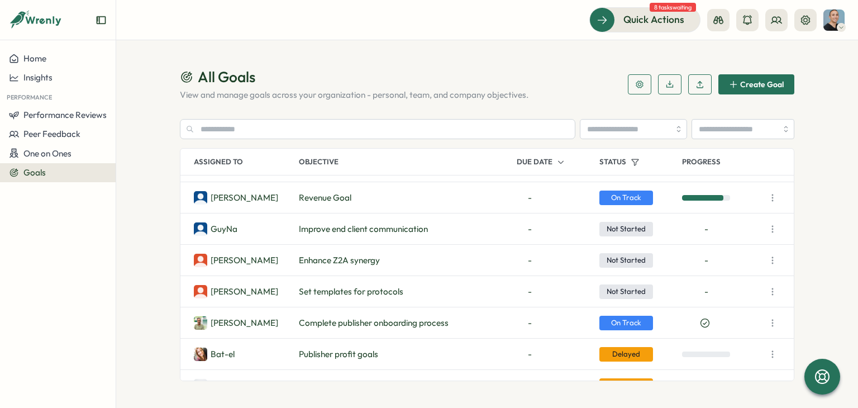
scroll to position [1553, 0]
